Goal: Task Accomplishment & Management: Use online tool/utility

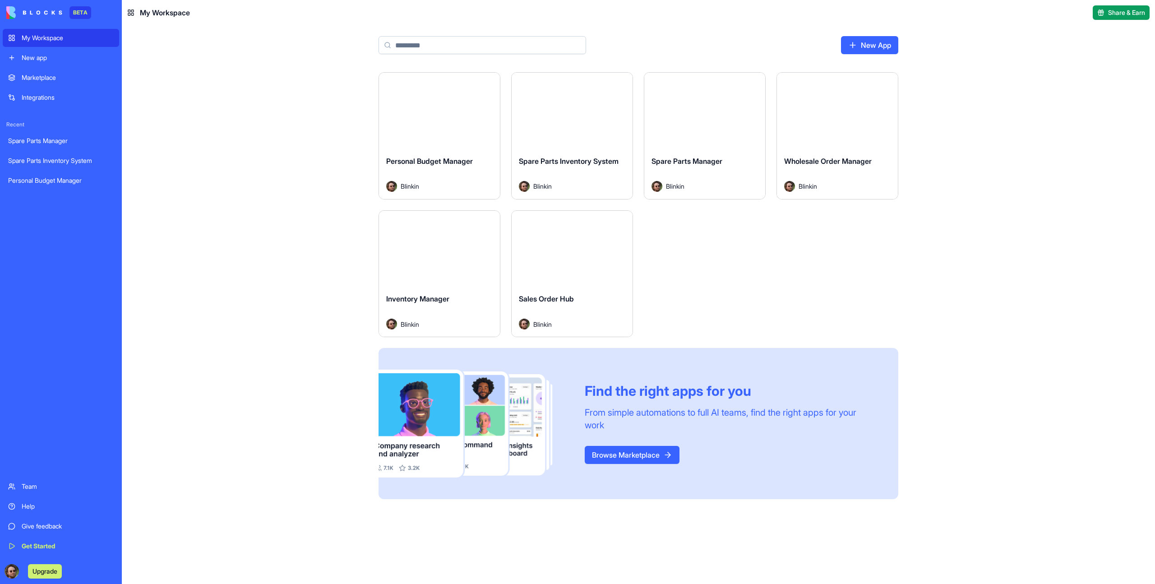
click at [831, 117] on button "Launch" at bounding box center [838, 111] width 68 height 18
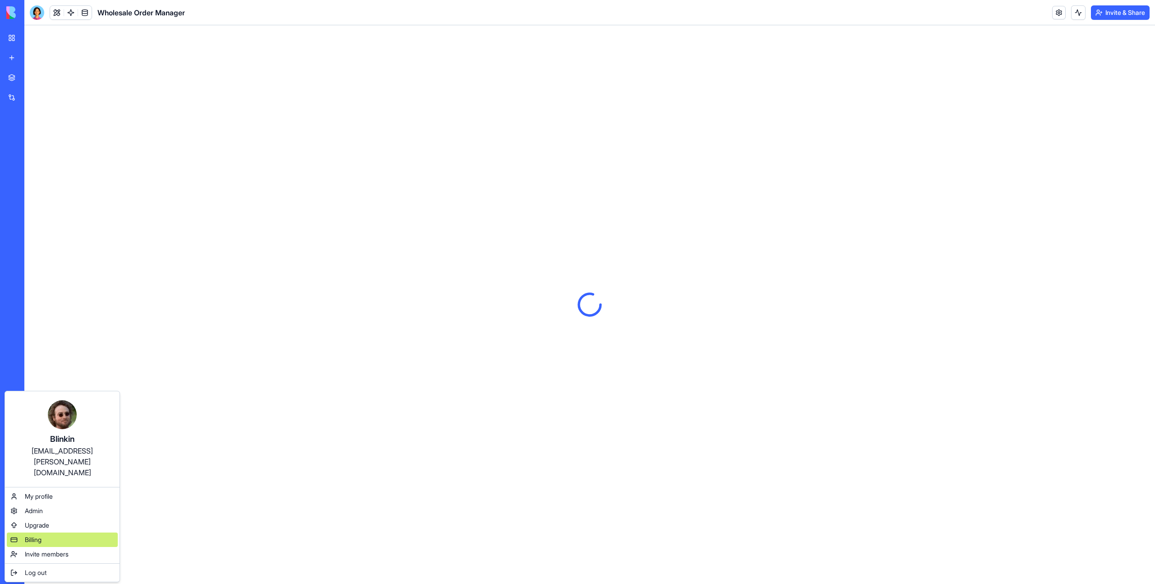
click at [32, 532] on div "Billing" at bounding box center [62, 539] width 111 height 14
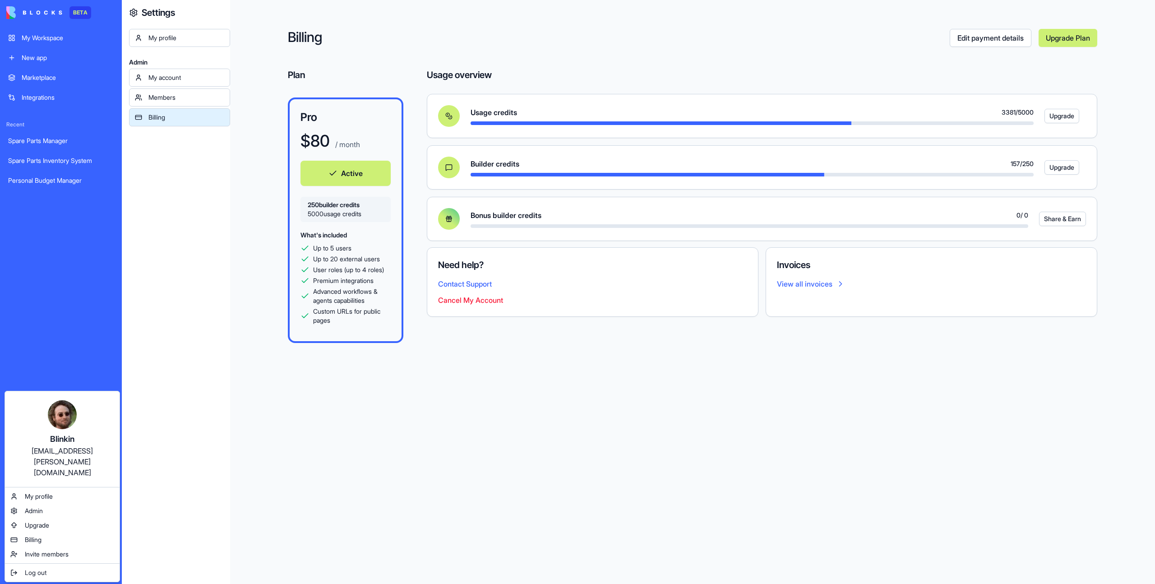
click at [7, 573] on html "BETA My Workspace New app Marketplace Integrations Recent Spare Parts Manager S…" at bounding box center [577, 292] width 1155 height 584
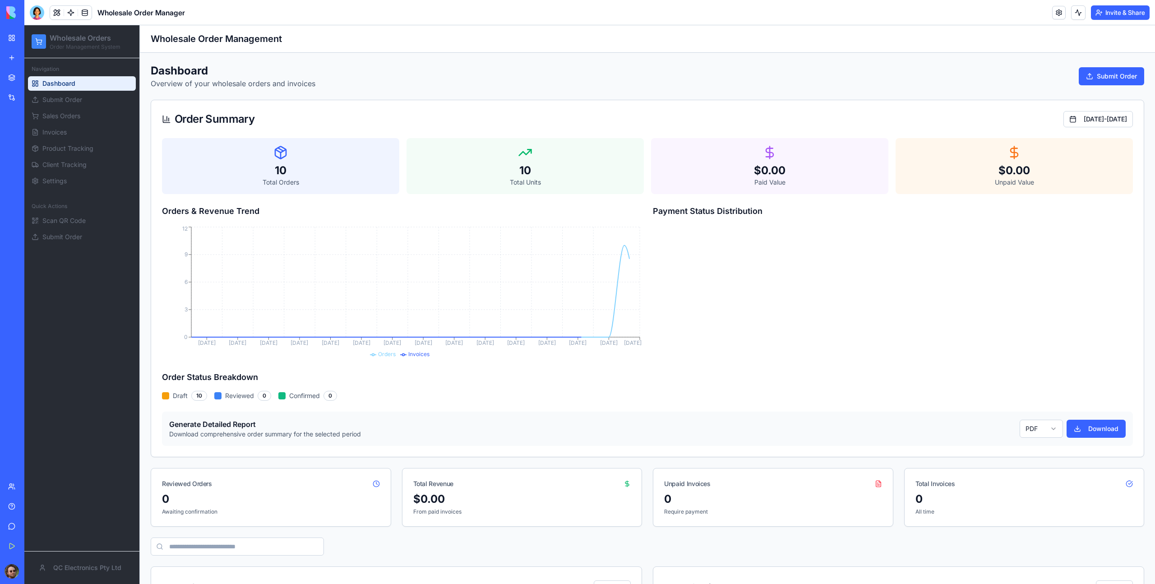
click at [548, 430] on div "Generate Detailed Report Download comprehensive order summary for the selected …" at bounding box center [647, 428] width 971 height 34
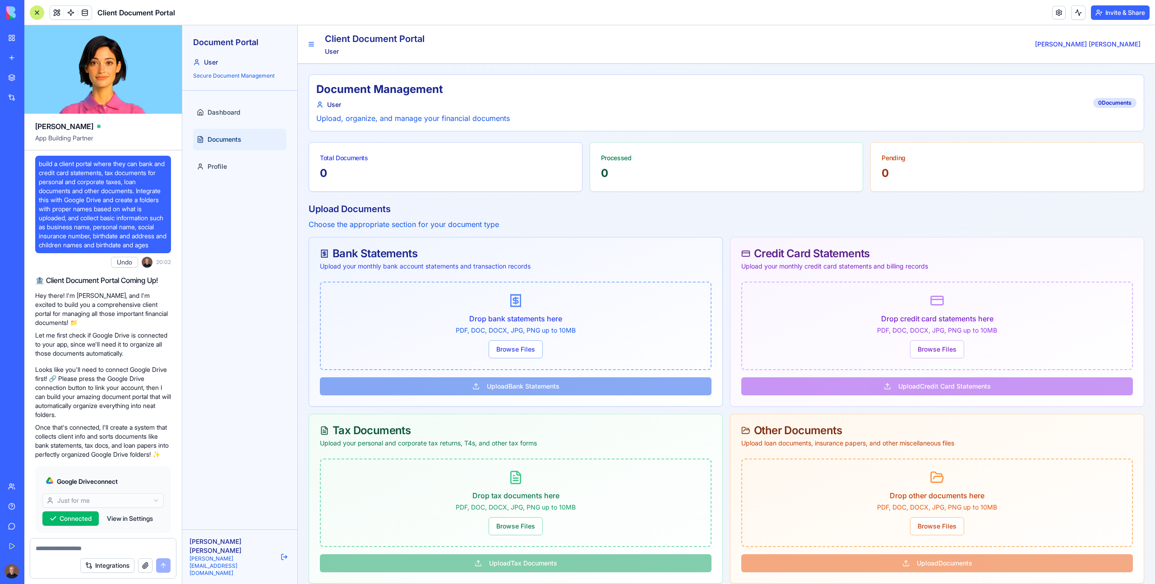
scroll to position [517, 0]
